Goal: Find contact information: Find contact information

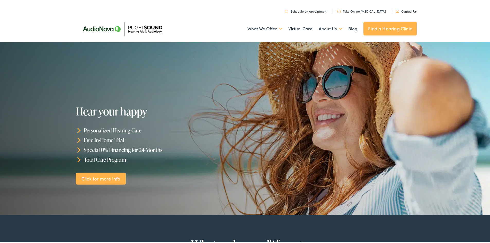
click at [378, 25] on link "Find a Hearing Clinic" at bounding box center [389, 28] width 53 height 14
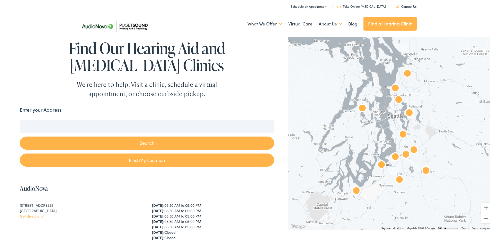
click at [131, 130] on input "Enter your Address" at bounding box center [147, 125] width 254 height 13
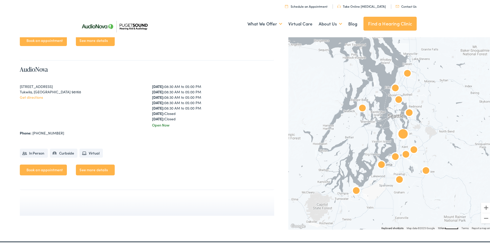
scroll to position [1671, 0]
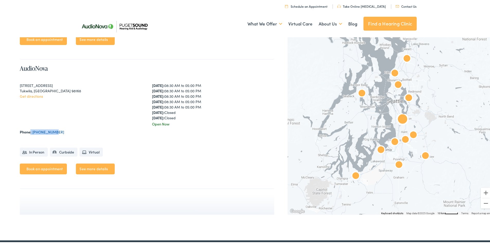
drag, startPoint x: 30, startPoint y: 131, endPoint x: 53, endPoint y: 130, distance: 23.2
click at [53, 130] on div "Phone: [PHONE_NUMBER]" at bounding box center [147, 130] width 254 height 5
click at [71, 129] on div "Phone: [PHONE_NUMBER]" at bounding box center [147, 130] width 254 height 5
drag, startPoint x: 60, startPoint y: 128, endPoint x: 37, endPoint y: 133, distance: 24.1
click at [37, 133] on div "Phone: [PHONE_NUMBER]" at bounding box center [147, 130] width 254 height 5
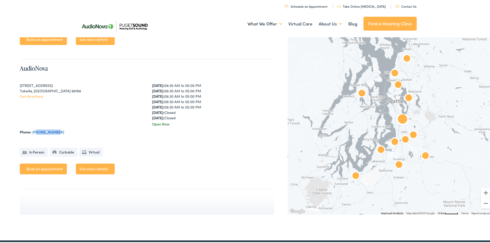
click at [37, 133] on link "[PHONE_NUMBER]" at bounding box center [48, 130] width 32 height 5
